Goal: Transaction & Acquisition: Purchase product/service

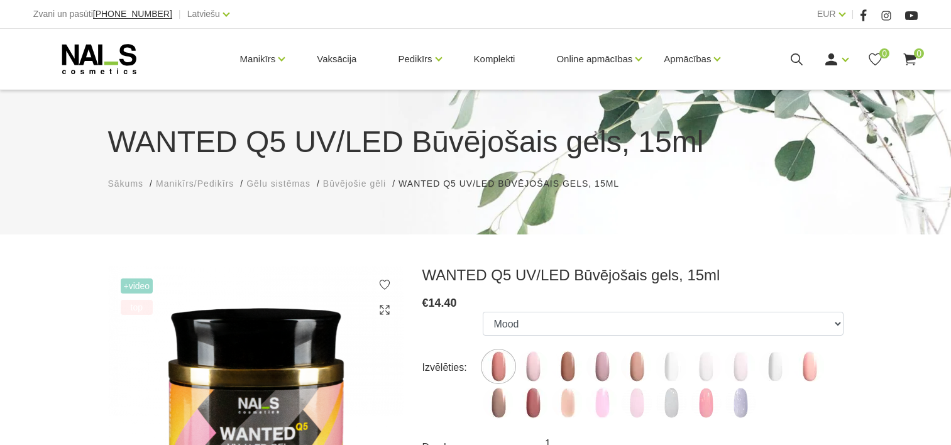
scroll to position [126, 0]
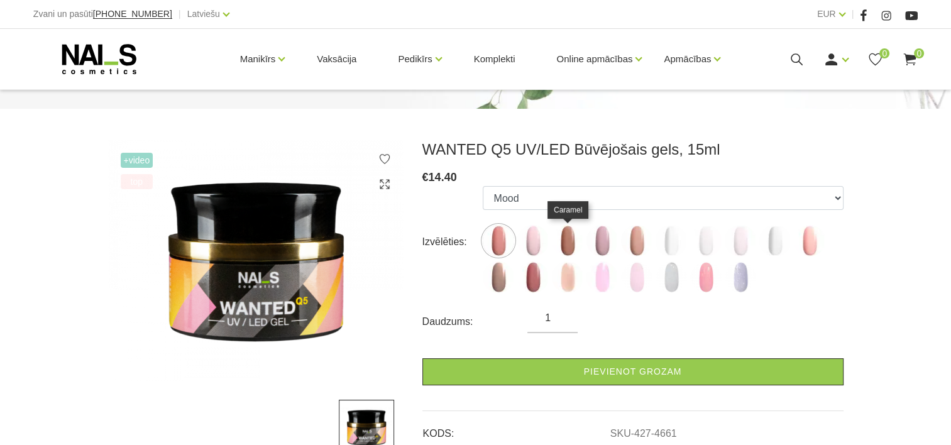
click at [573, 231] on img at bounding box center [567, 240] width 31 height 31
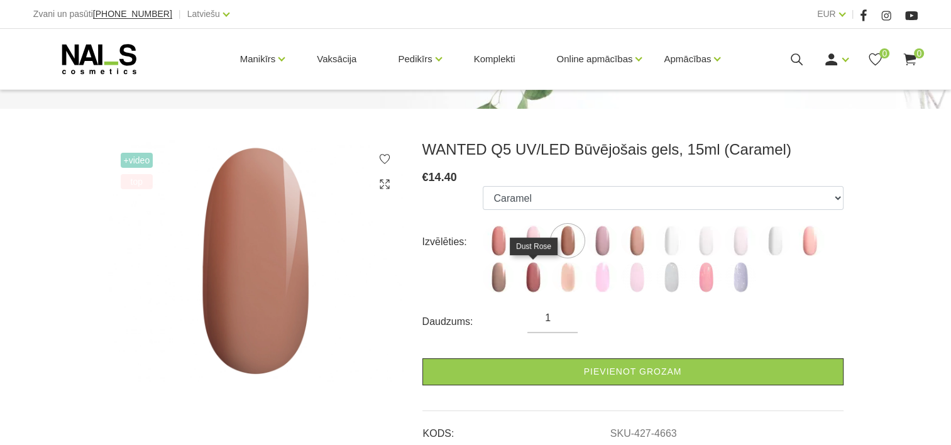
click at [530, 277] on img at bounding box center [532, 276] width 31 height 31
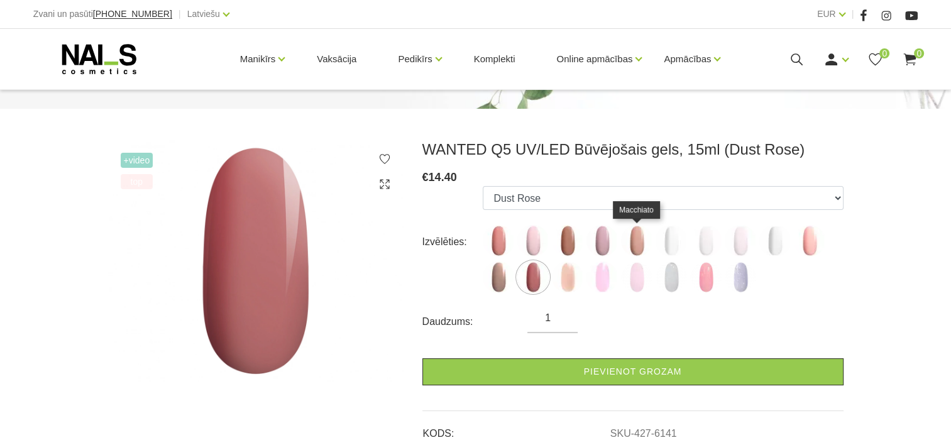
click at [633, 244] on img at bounding box center [636, 240] width 31 height 31
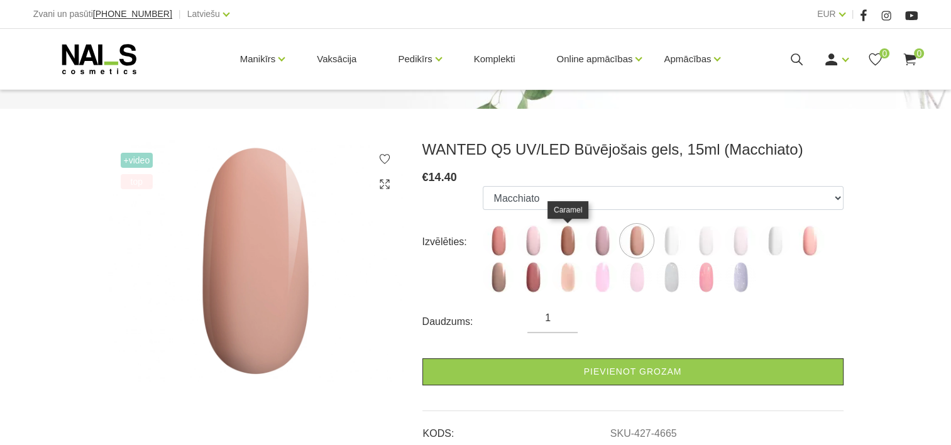
click at [573, 244] on img at bounding box center [567, 240] width 31 height 31
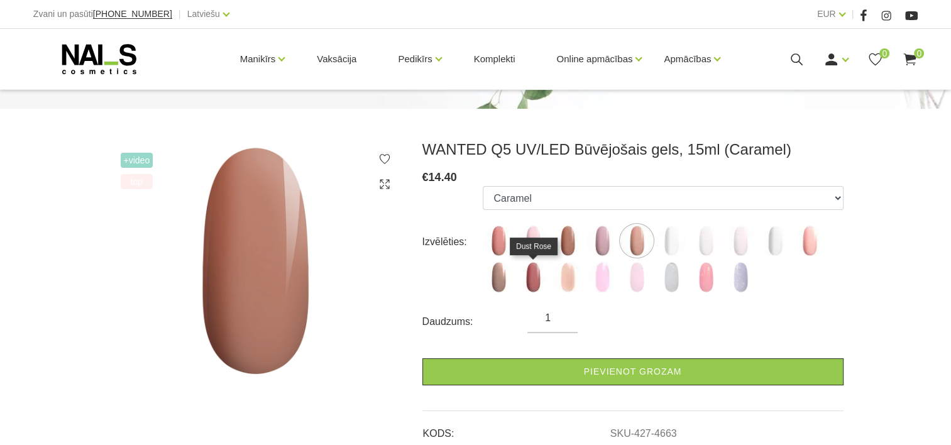
click at [539, 277] on img at bounding box center [532, 276] width 31 height 31
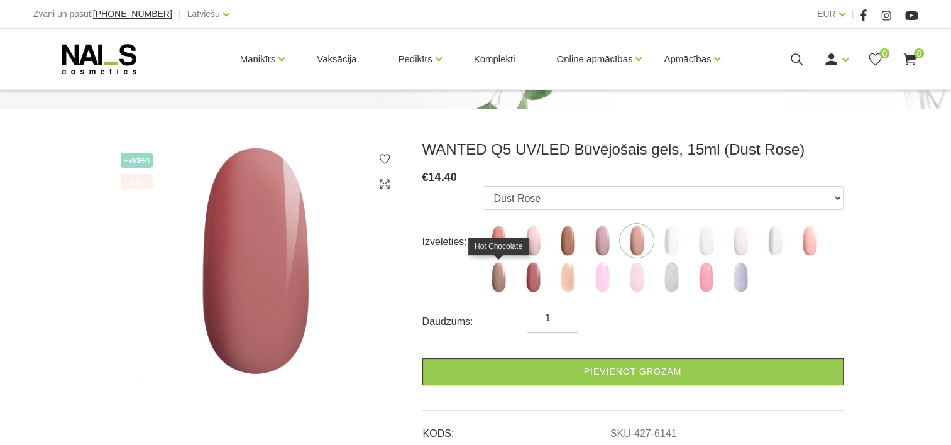
click at [508, 278] on img at bounding box center [498, 276] width 31 height 31
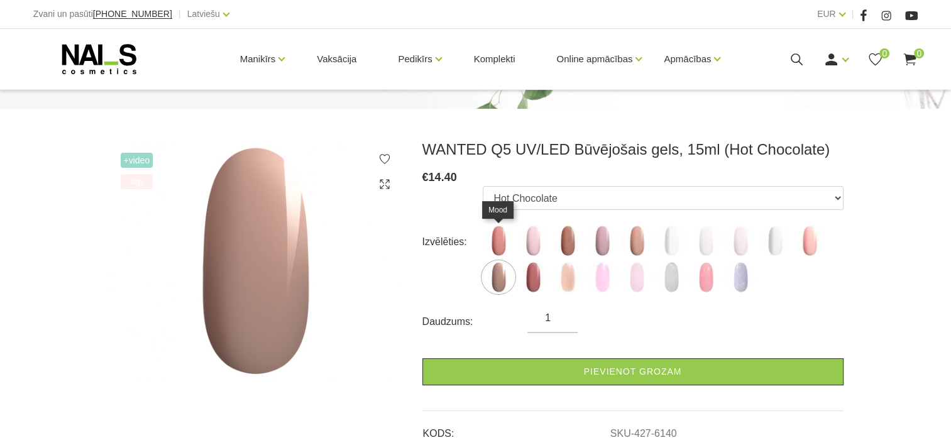
click at [510, 239] on img at bounding box center [498, 240] width 31 height 31
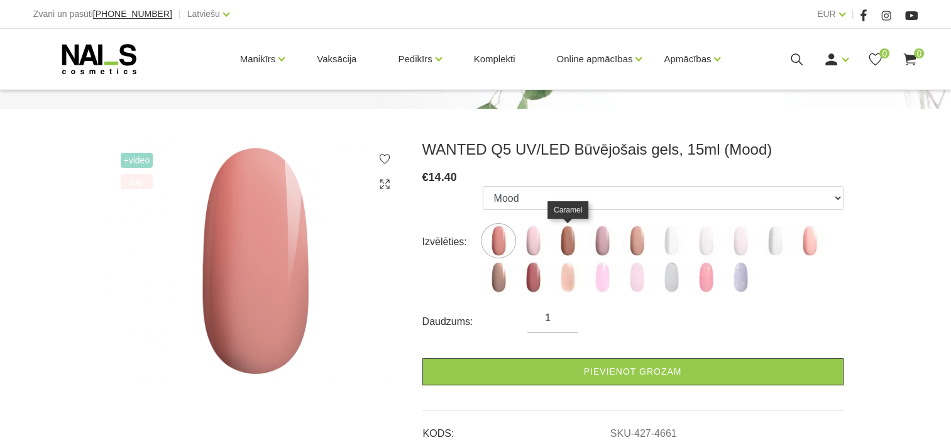
click at [554, 239] on img at bounding box center [567, 240] width 31 height 31
select select "4663"
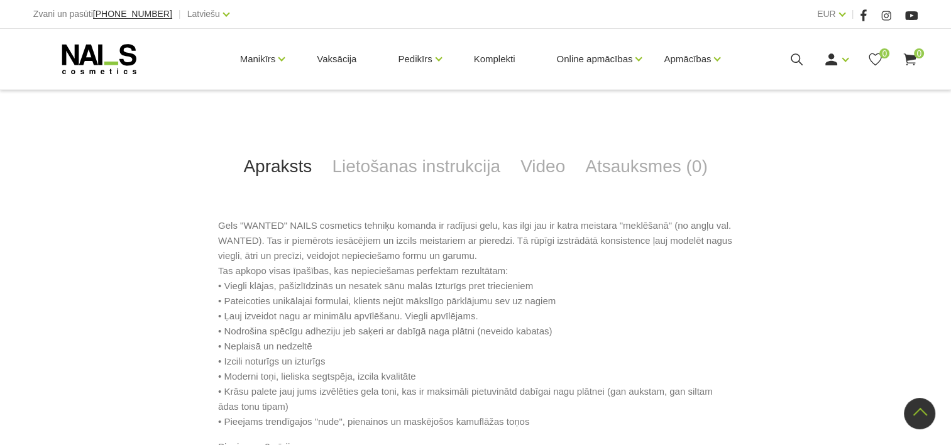
scroll to position [754, 0]
